Goal: Go to known website: Go to known website

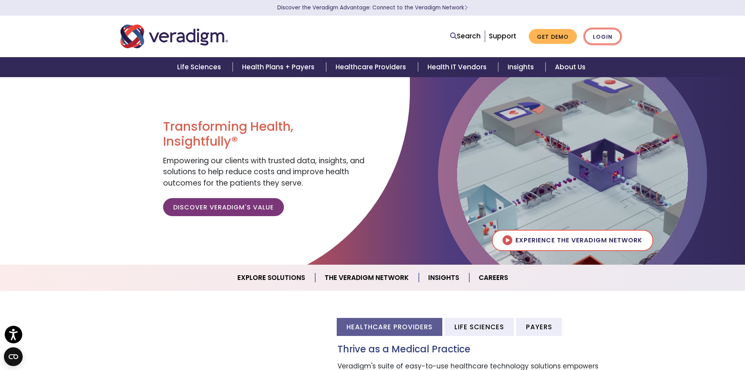
click at [398, 44] on link "Login" at bounding box center [602, 37] width 37 height 16
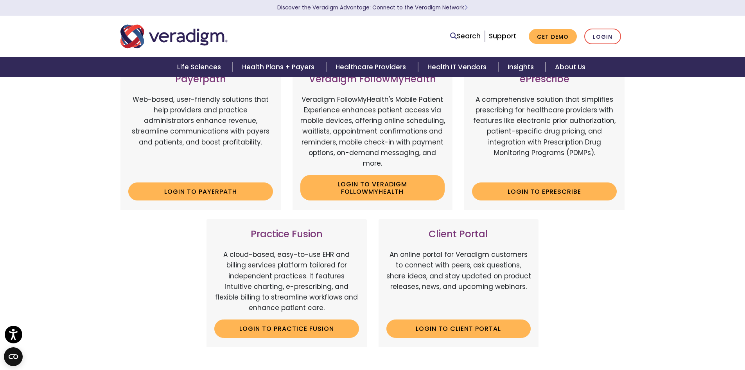
scroll to position [156, 0]
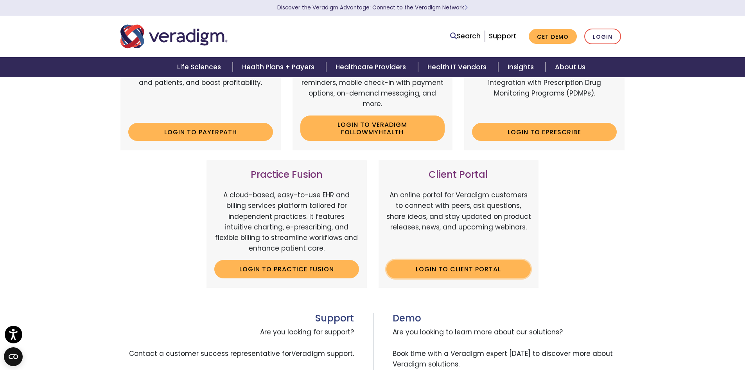
click at [521, 267] on link "Login to Client Portal" at bounding box center [458, 269] width 145 height 18
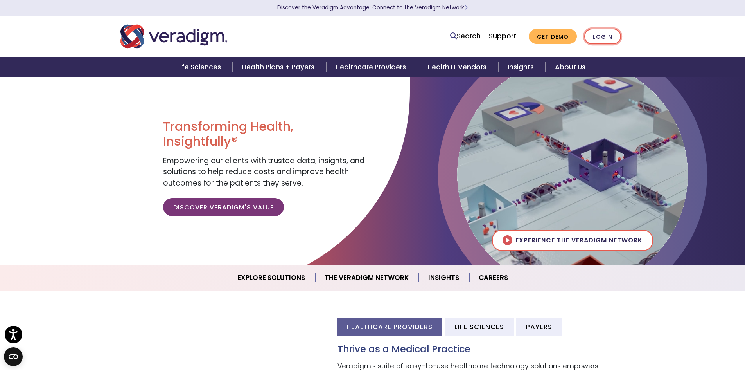
click at [610, 39] on link "Login" at bounding box center [602, 37] width 37 height 16
